Goal: Information Seeking & Learning: Learn about a topic

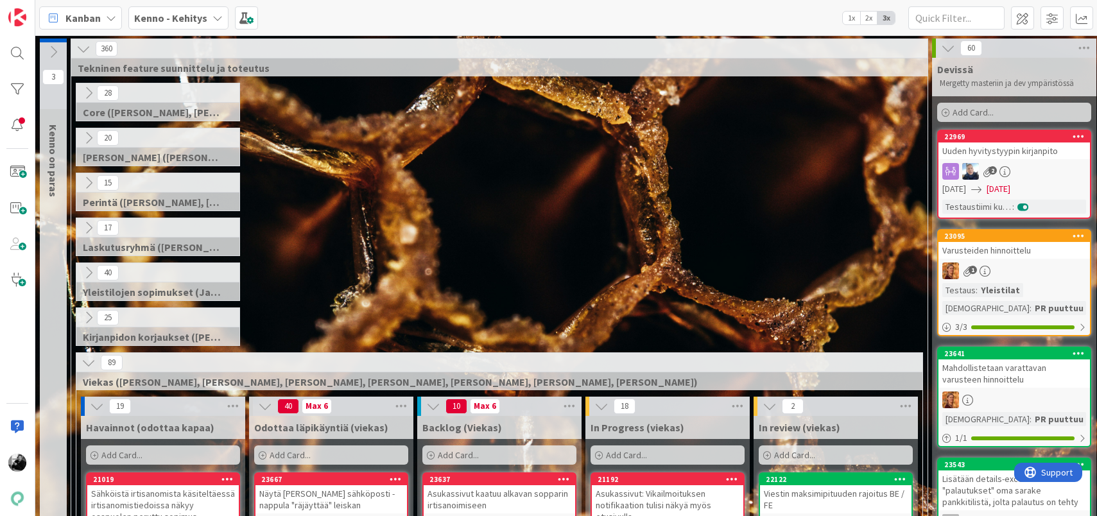
scroll to position [218, 0]
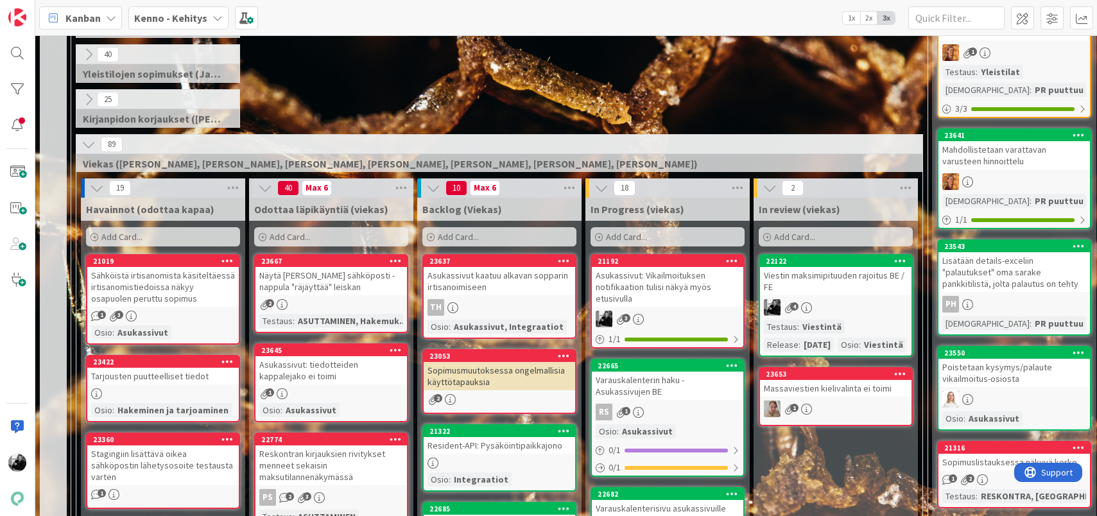
click at [666, 283] on div "Asukassivut: Vikailmoituksen notifikaation tulisi näkyä myös etusivulla" at bounding box center [667, 287] width 151 height 40
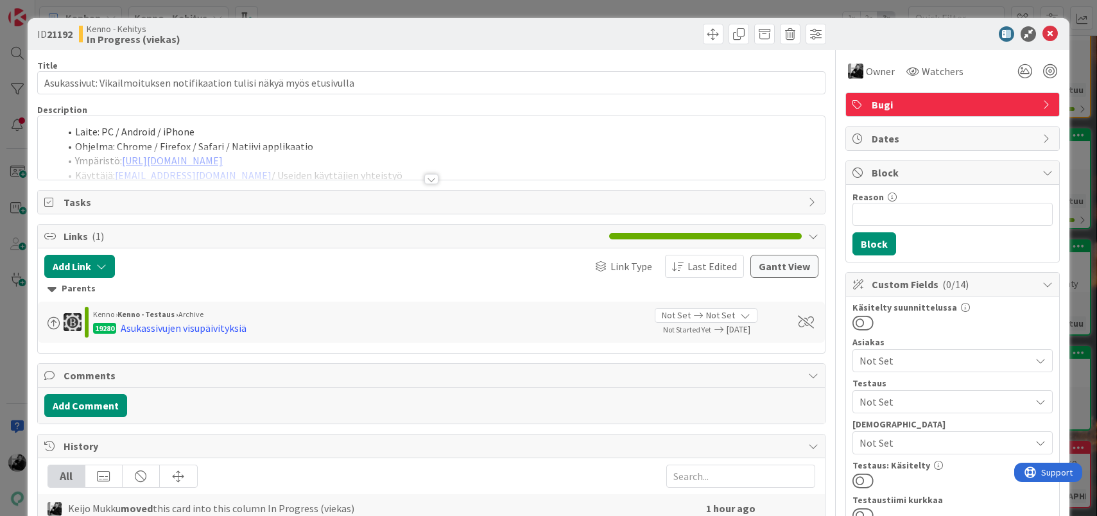
click at [428, 181] on div at bounding box center [431, 179] width 14 height 10
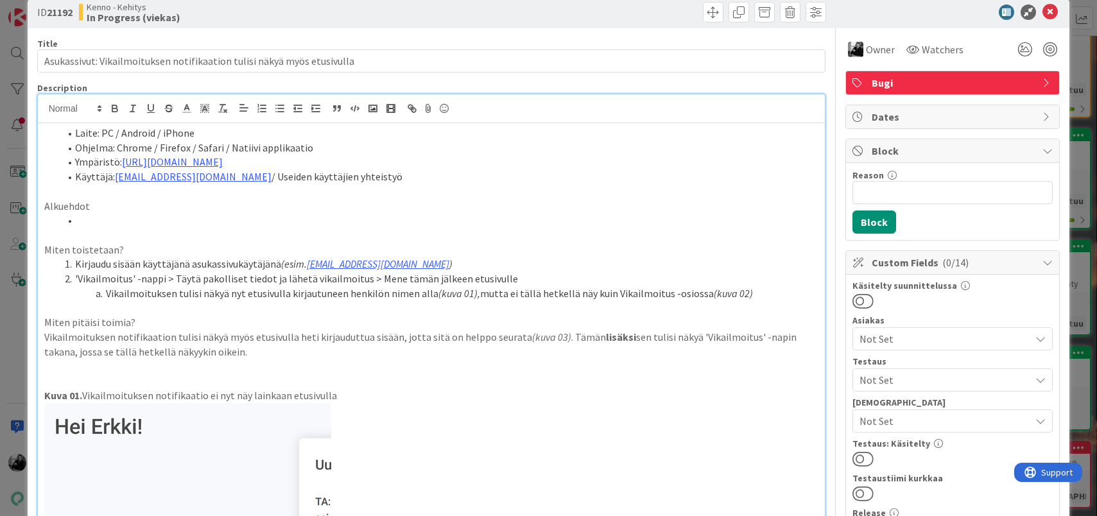
scroll to position [13, 0]
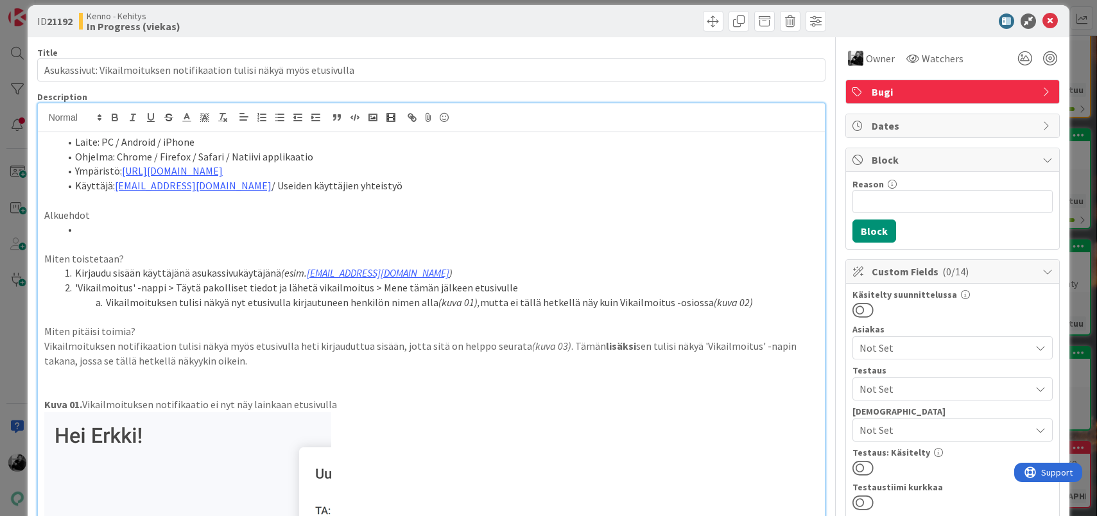
click at [225, 268] on li "Kirjaudu sisään käyttäjänä asukassivukäytäjänä (esim. [EMAIL_ADDRESS][DOMAIN_NA…" at bounding box center [439, 273] width 759 height 15
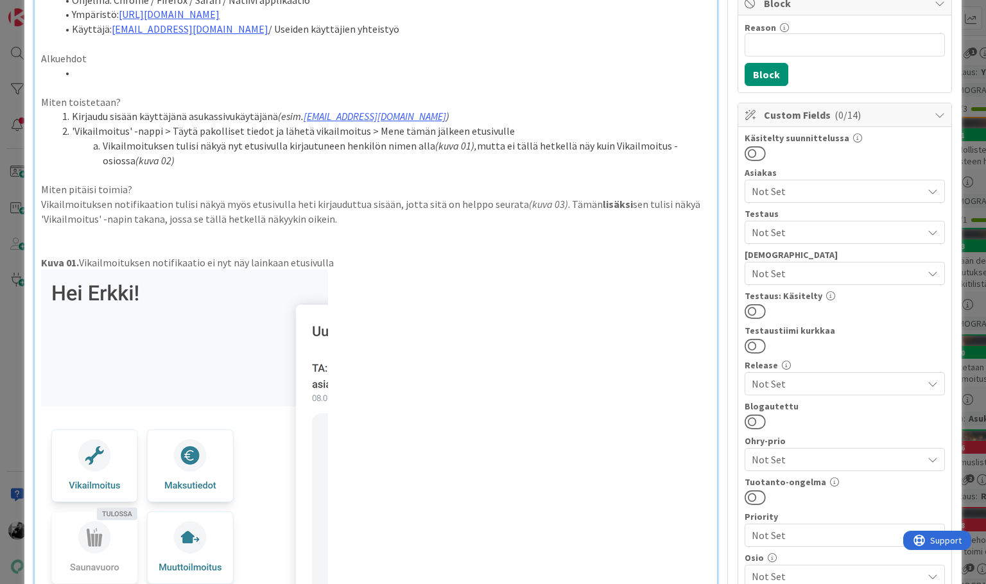
scroll to position [0, 0]
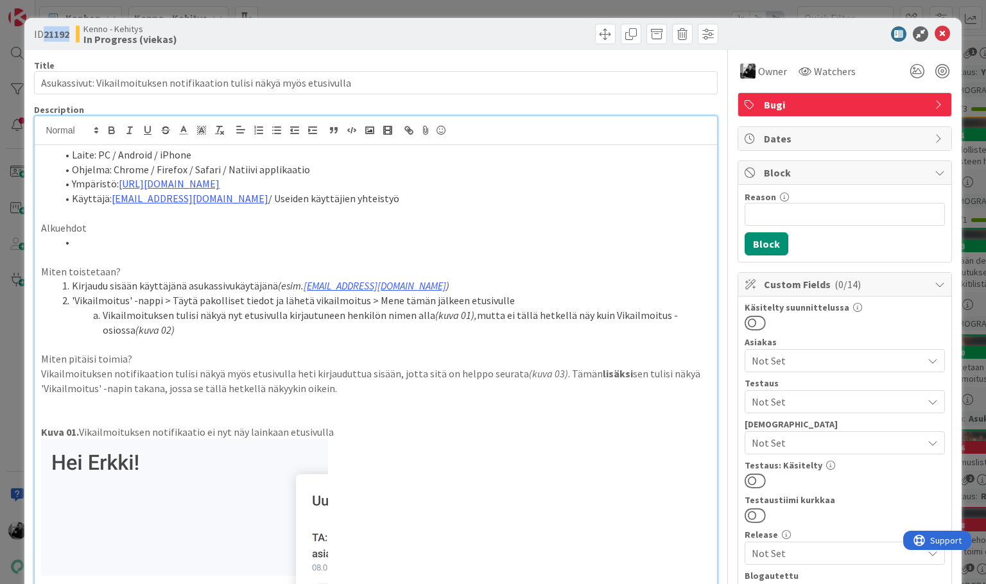
drag, startPoint x: 46, startPoint y: 34, endPoint x: 72, endPoint y: 35, distance: 25.7
click at [72, 35] on div "ID 21192 [PERSON_NAME] In Progress (viekas)" at bounding box center [203, 34] width 339 height 21
copy b "21192"
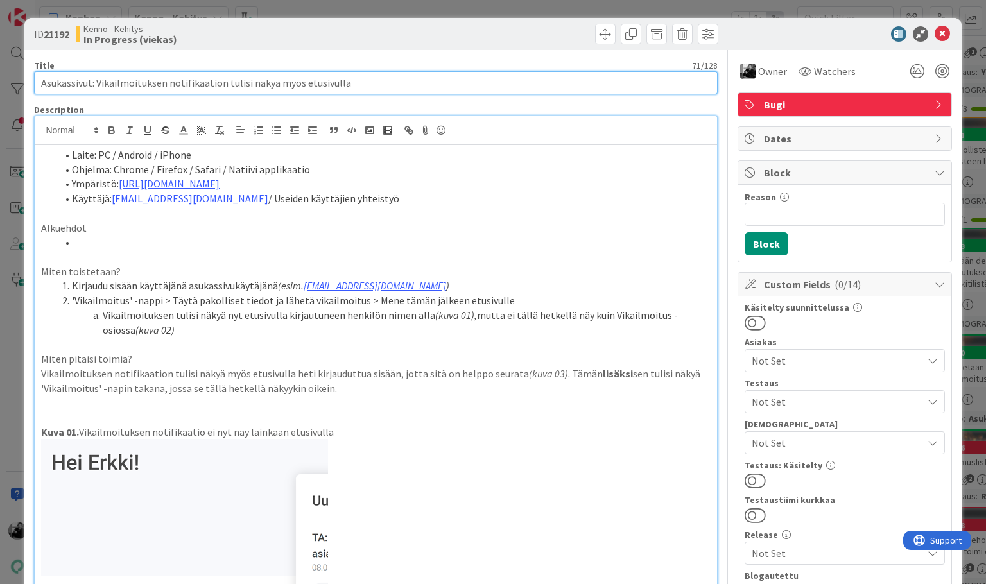
click at [379, 87] on input "Asukassivut: Vikailmoituksen notifikaation tulisi näkyä myös etusivulla" at bounding box center [375, 82] width 683 height 23
click at [433, 83] on input "Asukassivut: Vikailmoituksen notifikaation tulisi näkyä myös etusivulla" at bounding box center [375, 82] width 683 height 23
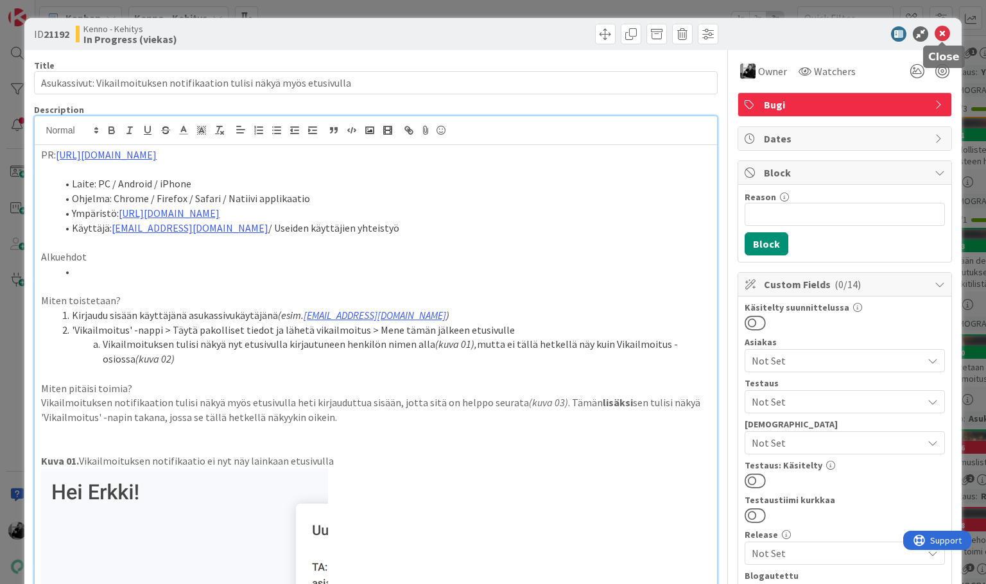
click at [943, 30] on icon at bounding box center [941, 33] width 15 height 15
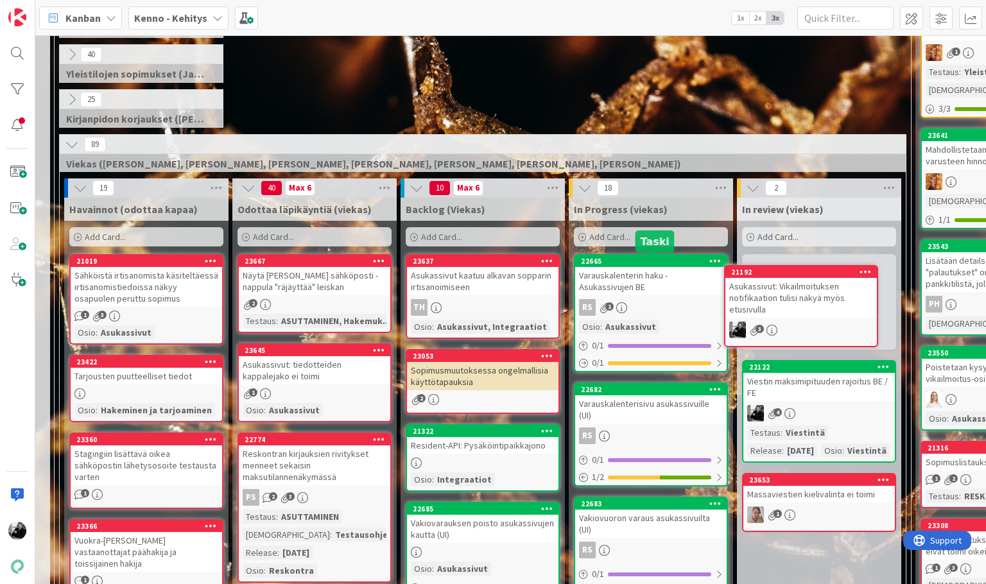
scroll to position [218, 17]
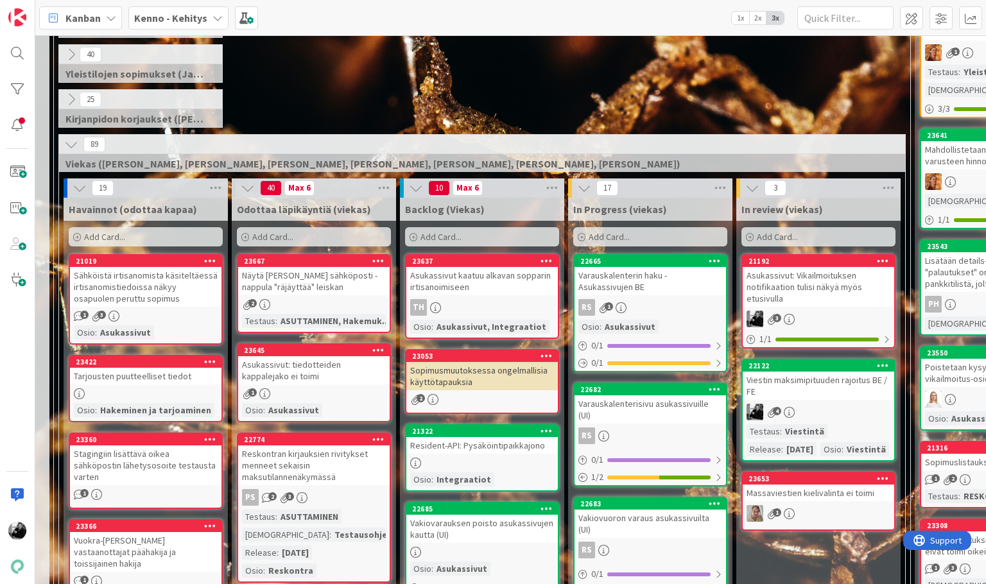
drag, startPoint x: 626, startPoint y: 261, endPoint x: 413, endPoint y: 5, distance: 332.6
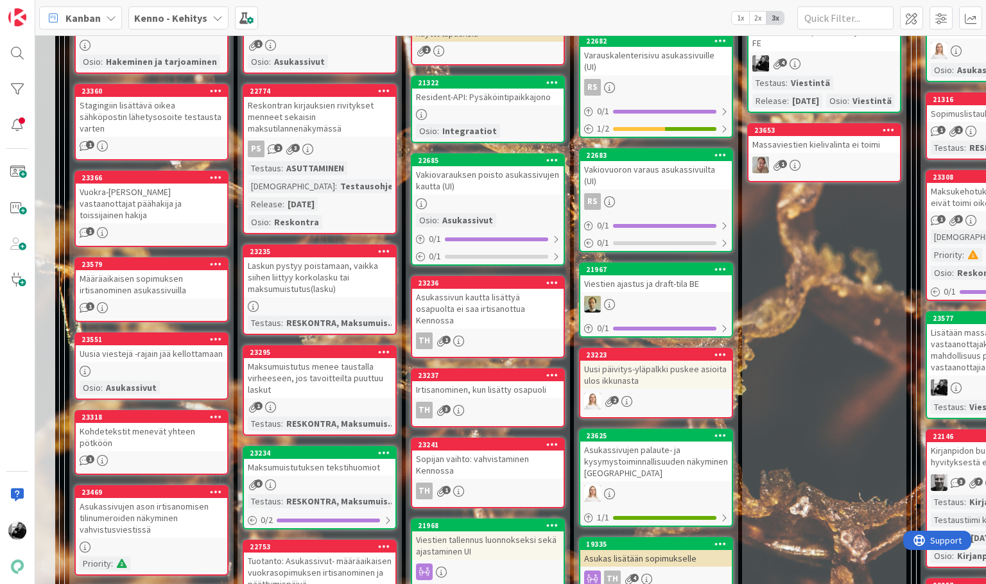
scroll to position [610, 12]
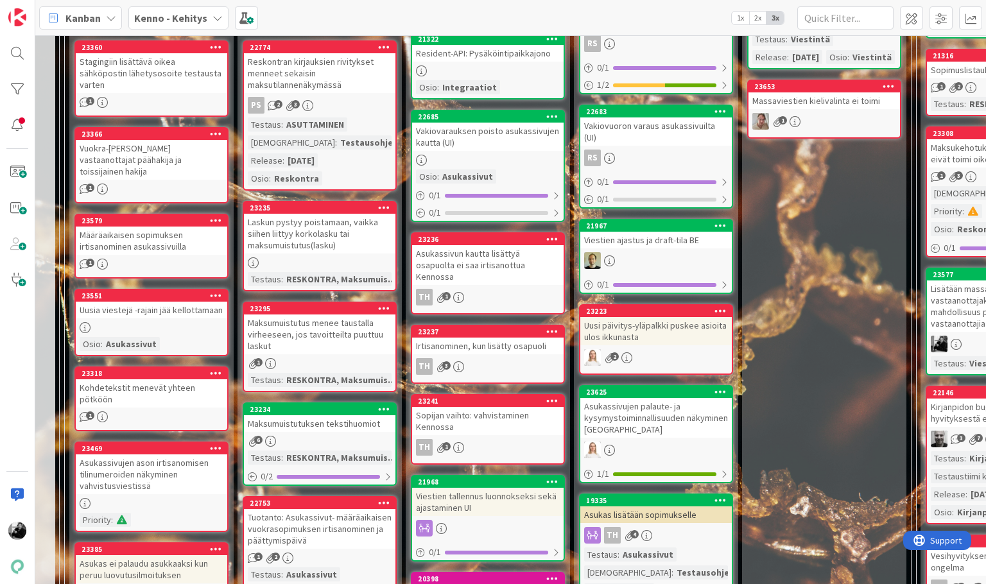
click at [146, 379] on div "Kohdetekstit menevät yhteen pötköön" at bounding box center [151, 393] width 151 height 28
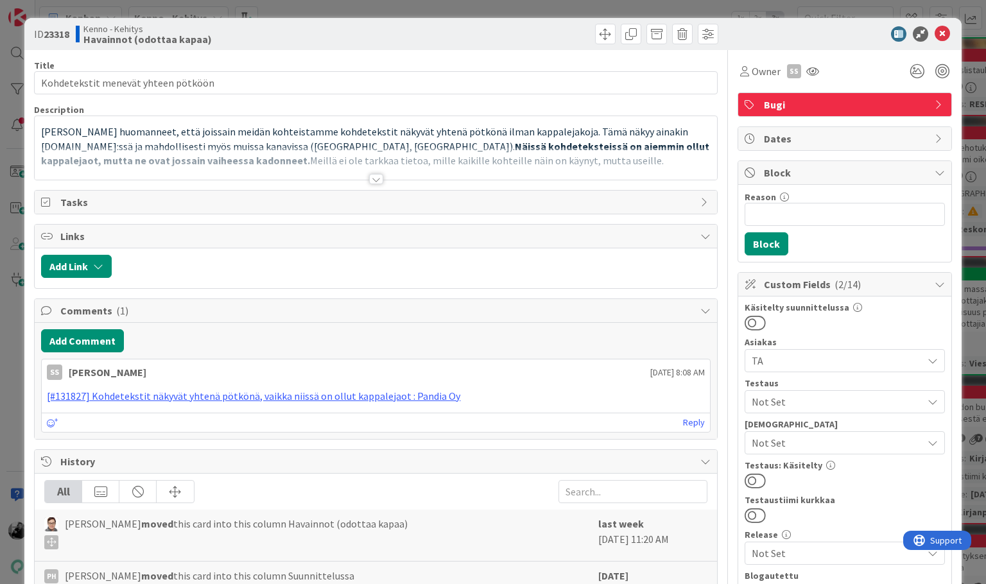
click at [380, 182] on div at bounding box center [376, 179] width 14 height 10
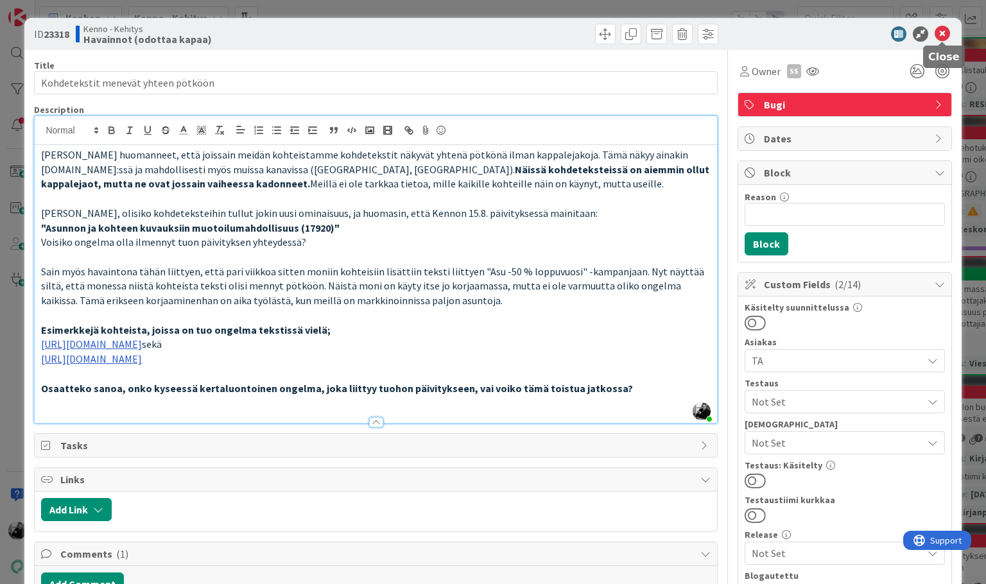
click at [946, 33] on icon at bounding box center [941, 33] width 15 height 15
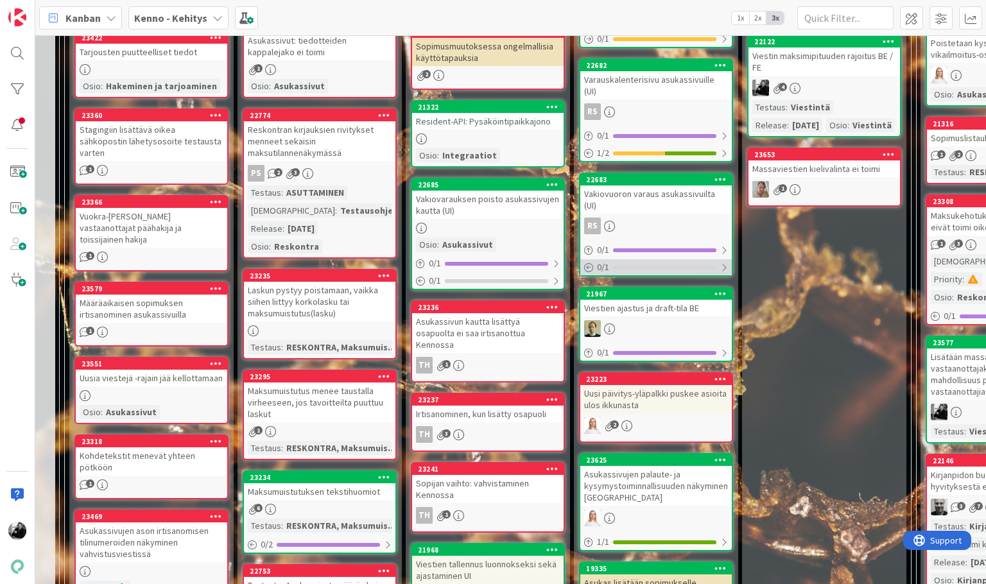
scroll to position [607, 12]
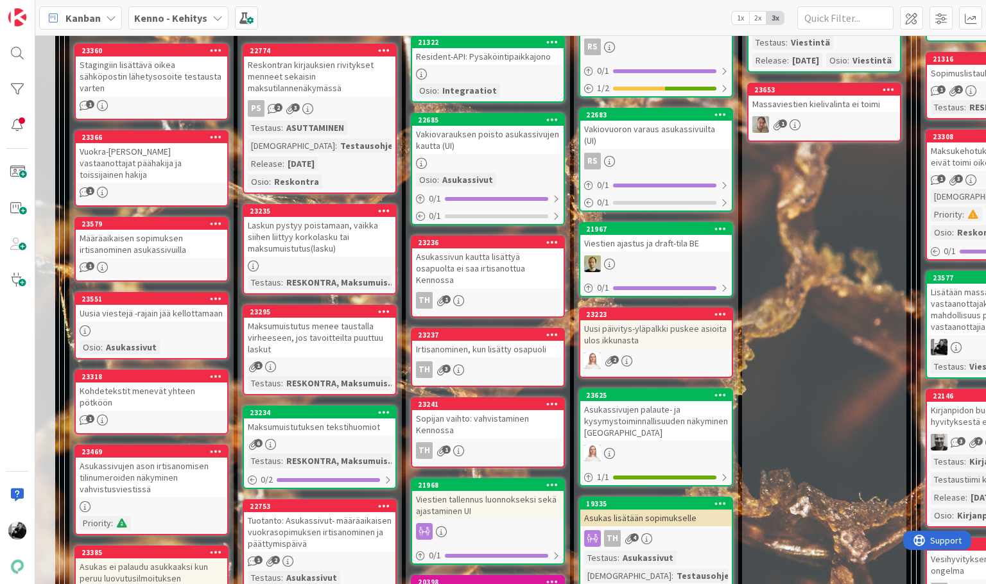
click at [479, 140] on div "Vakiovarauksen poisto asukassivujen kautta (UI)" at bounding box center [487, 140] width 151 height 28
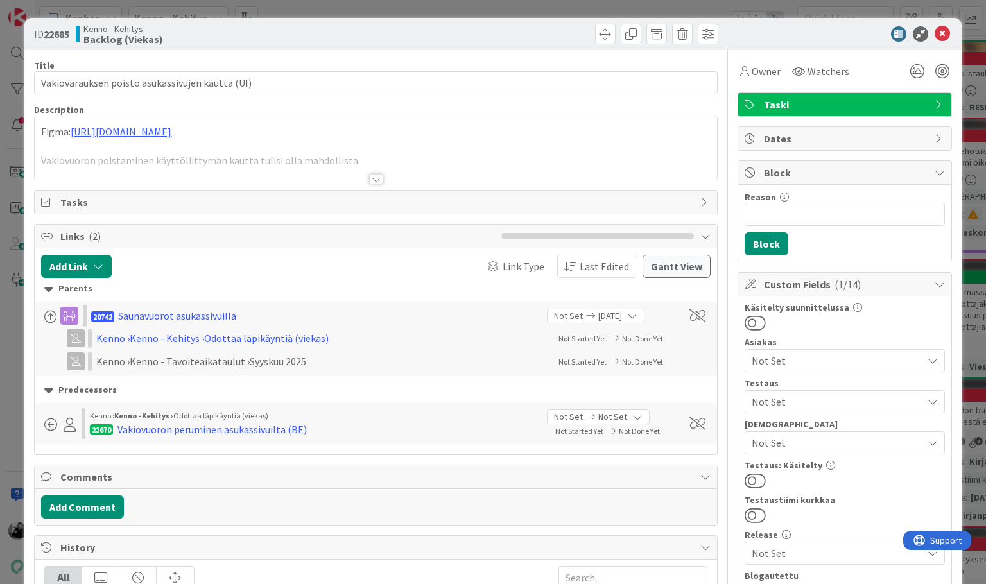
click at [381, 178] on div at bounding box center [376, 179] width 14 height 10
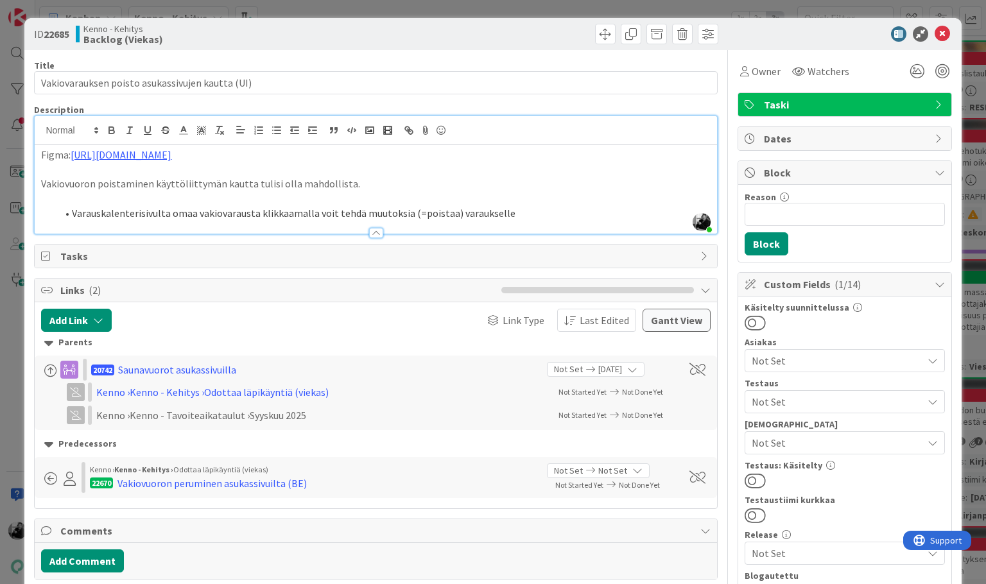
click at [384, 187] on p "Vakiovuoron poistaminen käyttöliittymän kautta tulisi olla mahdollista." at bounding box center [375, 183] width 669 height 15
click at [171, 160] on link "[URL][DOMAIN_NAME]" at bounding box center [121, 154] width 101 height 13
click at [274, 175] on link "[URL][DOMAIN_NAME]" at bounding box center [290, 179] width 88 height 17
click at [135, 194] on p at bounding box center [375, 198] width 669 height 15
click at [211, 488] on div "Vakiovuoron peruminen asukassivuilta (BE)" at bounding box center [211, 483] width 189 height 15
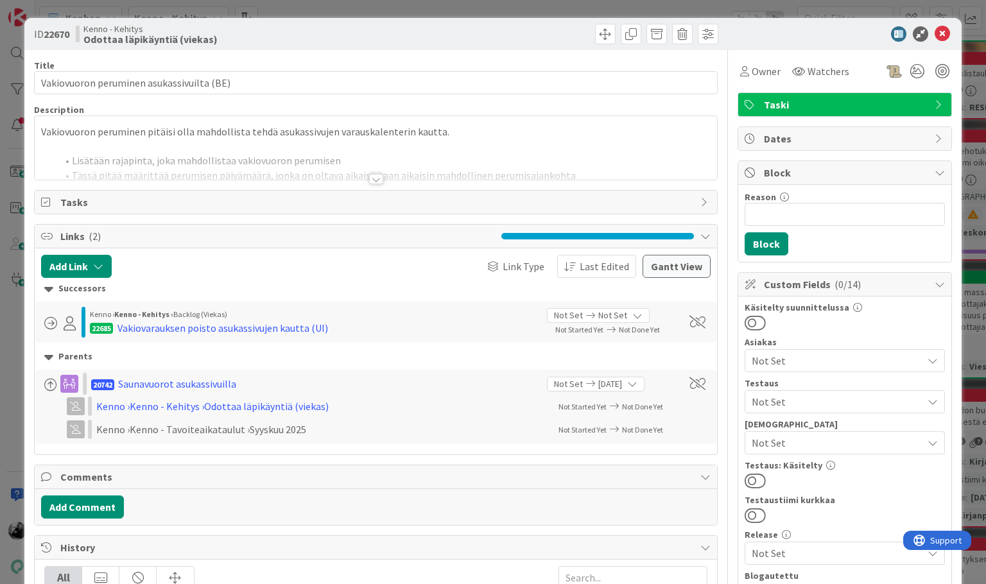
click at [379, 180] on div at bounding box center [376, 179] width 14 height 10
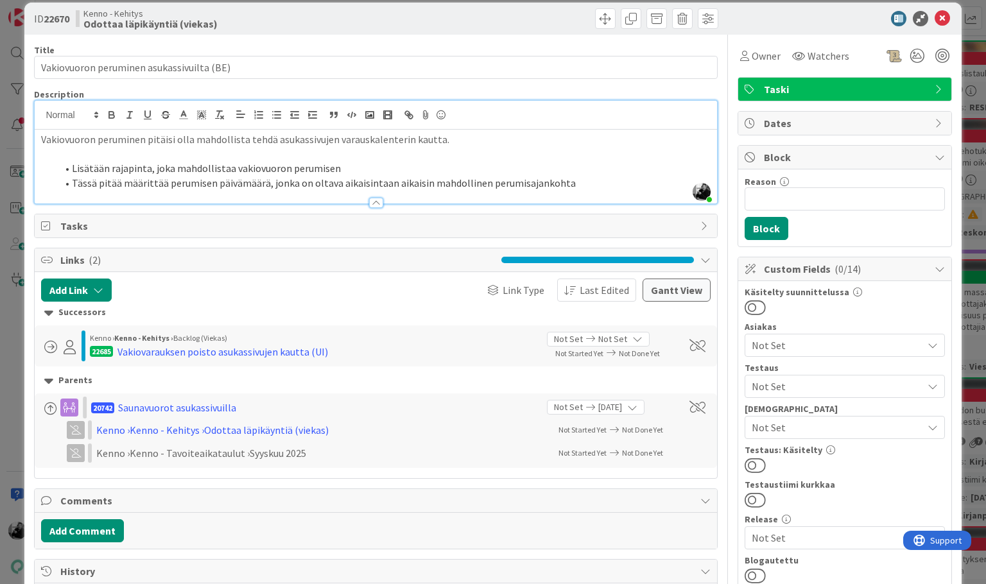
scroll to position [24, 0]
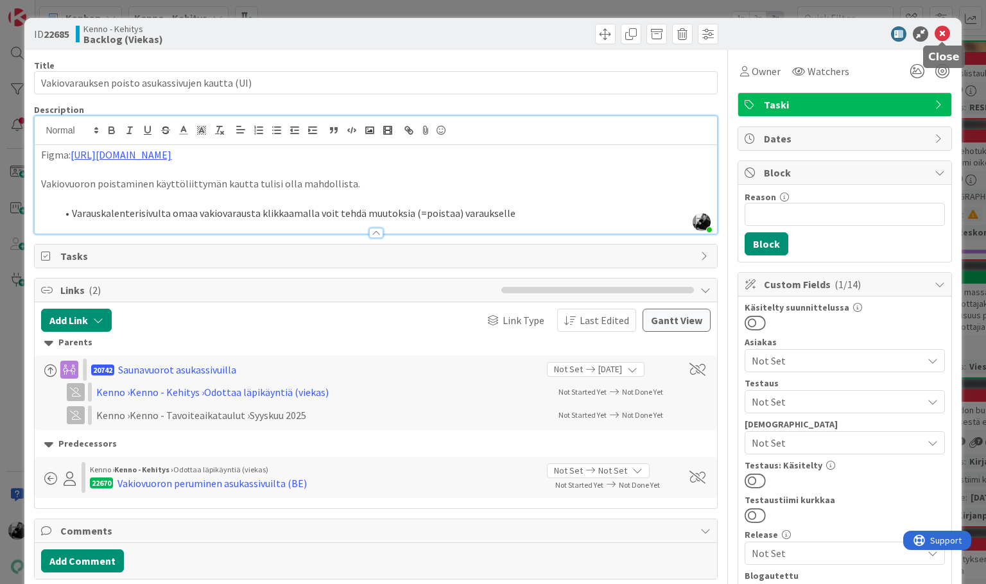
click at [941, 38] on icon at bounding box center [941, 33] width 15 height 15
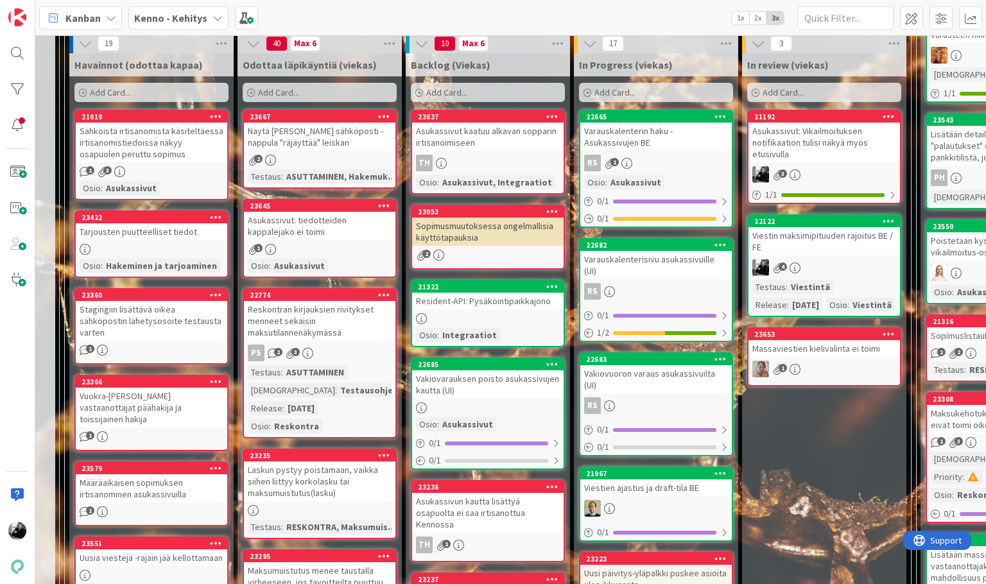
scroll to position [298, 12]
